Goal: Subscribe to service/newsletter

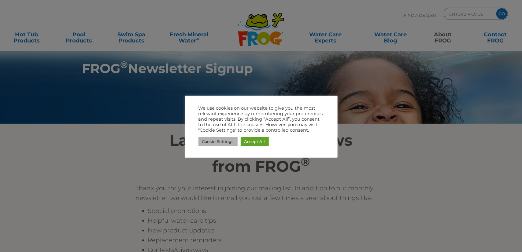
click at [224, 141] on link "Cookie Settings" at bounding box center [218, 141] width 39 height 9
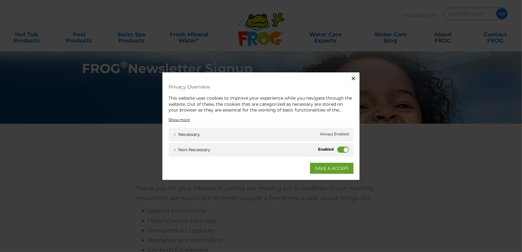
click at [337, 152] on div "Non-necessary Non-necessary" at bounding box center [261, 150] width 185 height 14
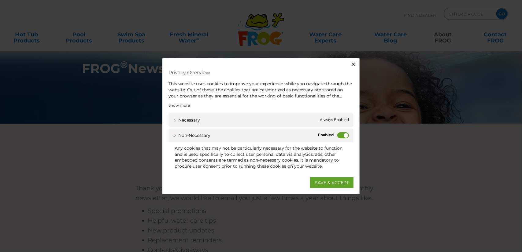
click at [342, 136] on label "Non-necessary" at bounding box center [343, 135] width 12 height 6
click at [0, 0] on input "Non-necessary" at bounding box center [0, 0] width 0 height 0
click at [335, 181] on link "SAVE & ACCEPT" at bounding box center [331, 182] width 43 height 11
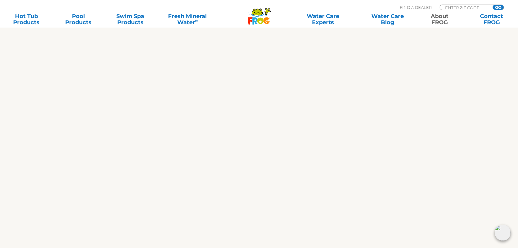
scroll to position [306, 0]
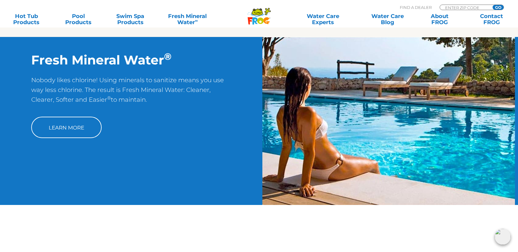
scroll to position [245, 0]
